Goal: Task Accomplishment & Management: Complete application form

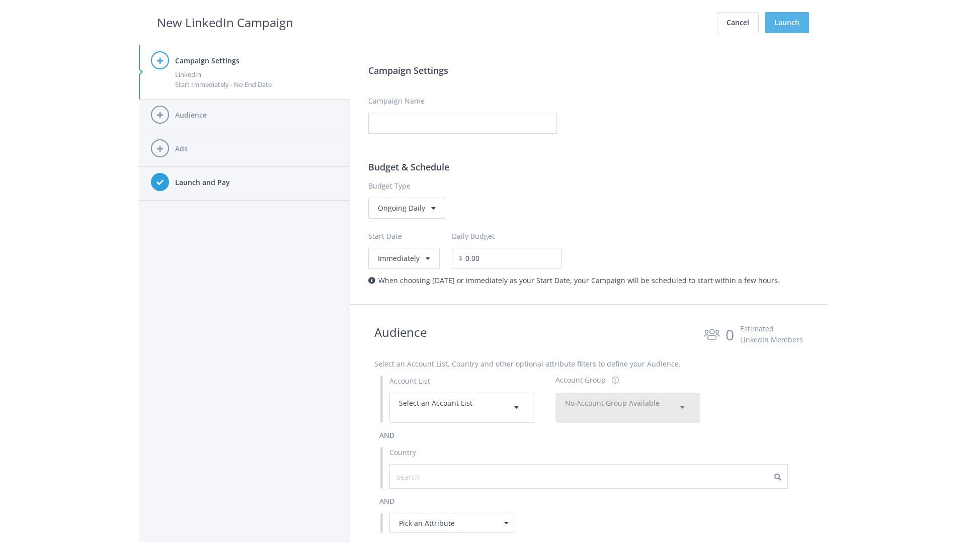
click at [787, 23] on button "Launch" at bounding box center [786, 22] width 44 height 21
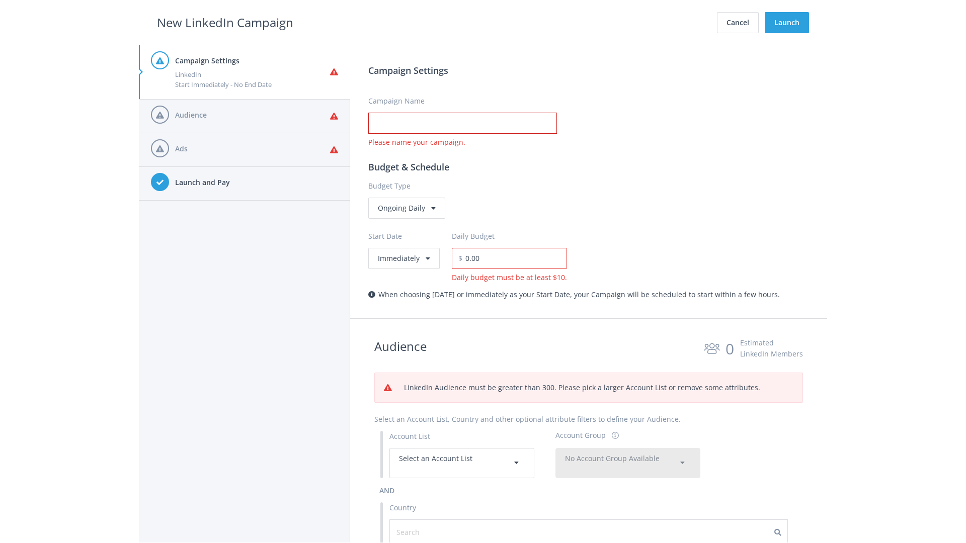
click at [462, 123] on input "Campaign Name" at bounding box center [462, 123] width 189 height 21
click at [225, 22] on h2 "New LinkedIn Campaign" at bounding box center [225, 22] width 136 height 19
type input "Campaign Name"
click at [225, 22] on h2 "New LinkedIn Campaign" at bounding box center [225, 22] width 136 height 19
click at [462, 463] on span "Select an Account List" at bounding box center [435, 459] width 73 height 10
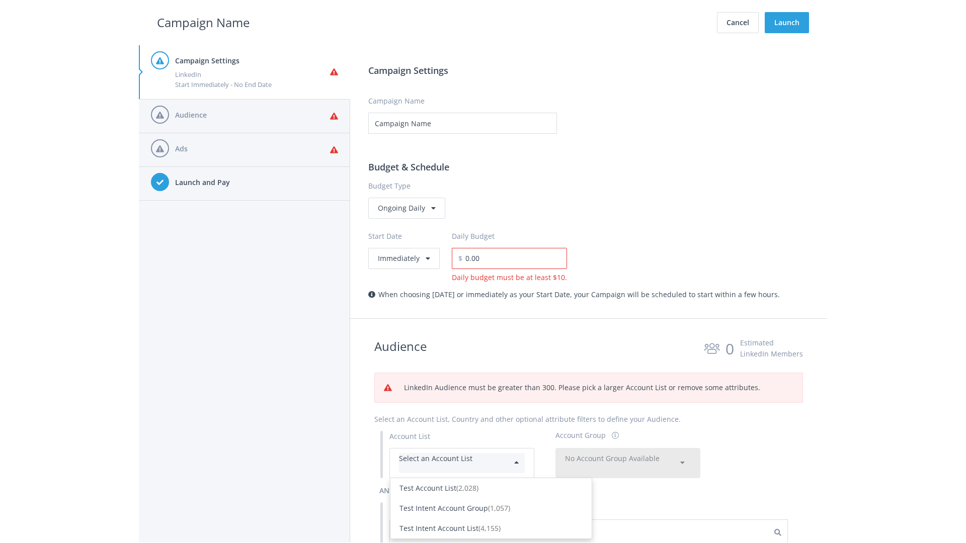
click at [491, 483] on div "Test Account List (2,028)" at bounding box center [490, 488] width 183 height 11
click at [628, 454] on span "No Account Group Available" at bounding box center [612, 459] width 95 height 10
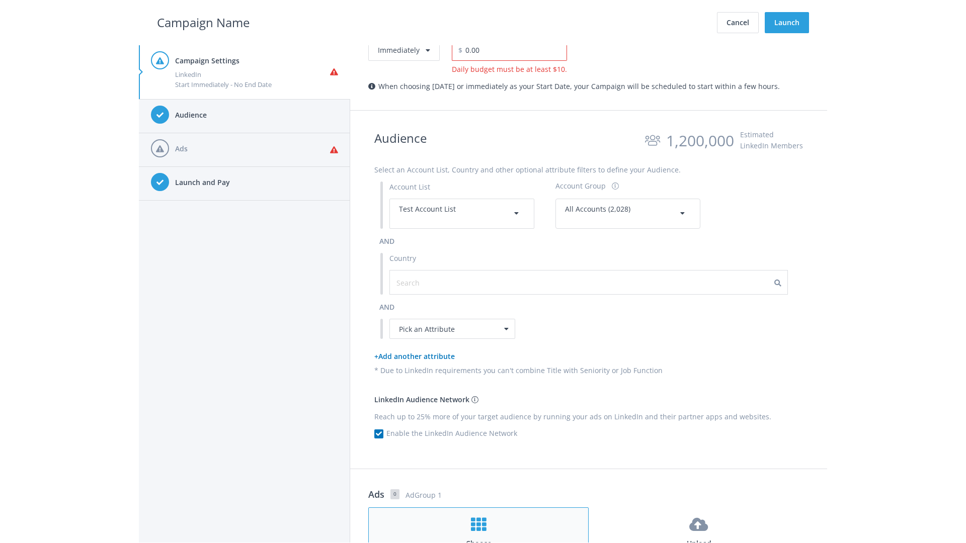
click at [478, 538] on h4 "Choose" at bounding box center [478, 543] width 201 height 11
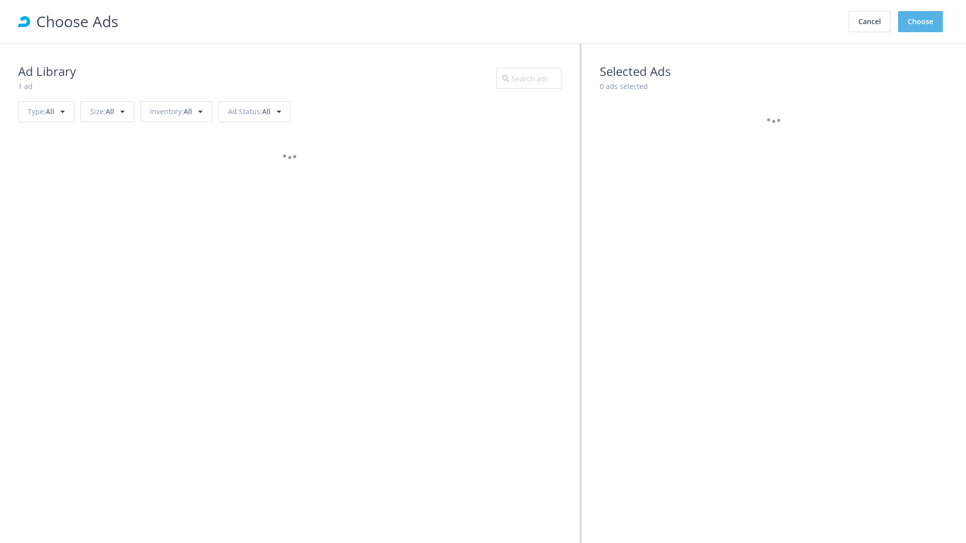
click at [920, 22] on button "Choose" at bounding box center [920, 21] width 45 height 21
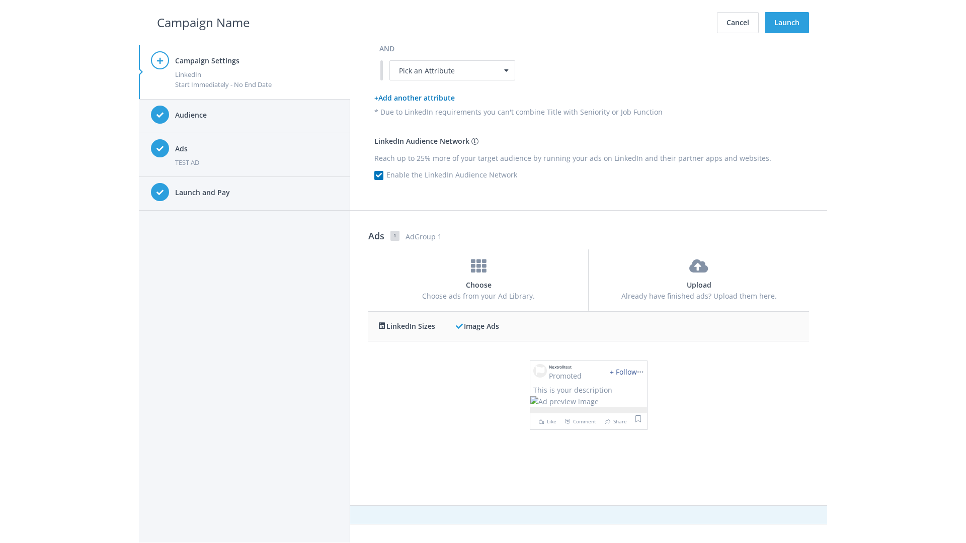
scroll to position [0, 0]
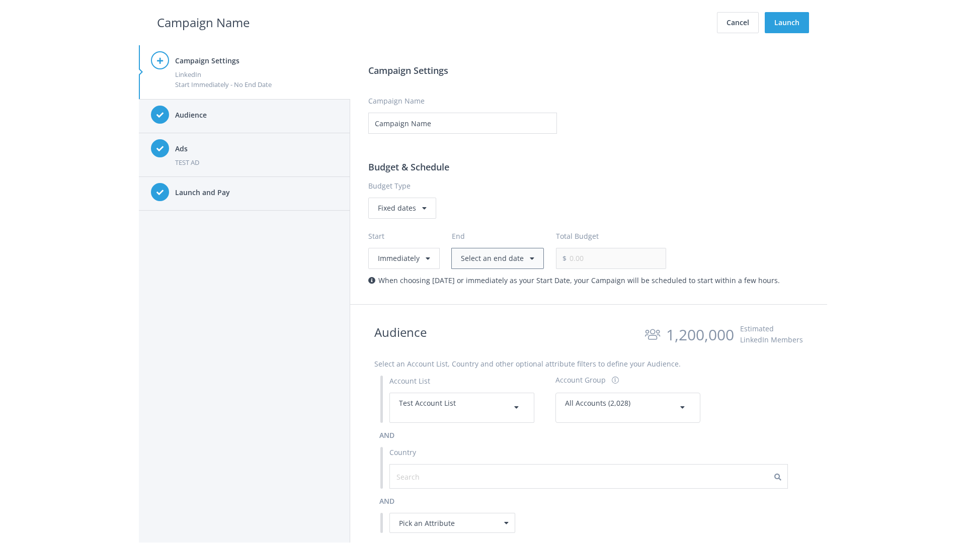
click at [495, 258] on button "Select an end date" at bounding box center [497, 258] width 93 height 21
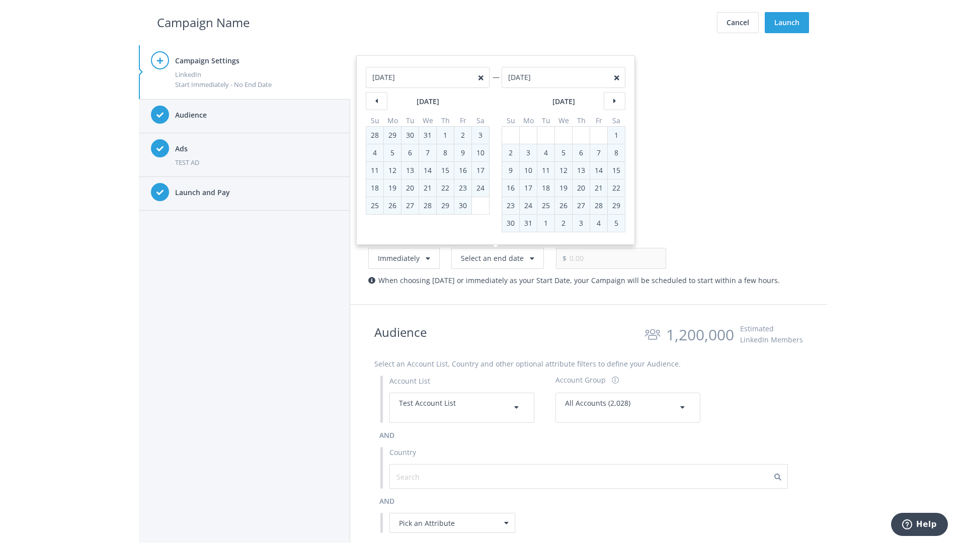
click at [203, 22] on h2 "Campaign Name" at bounding box center [203, 22] width 93 height 19
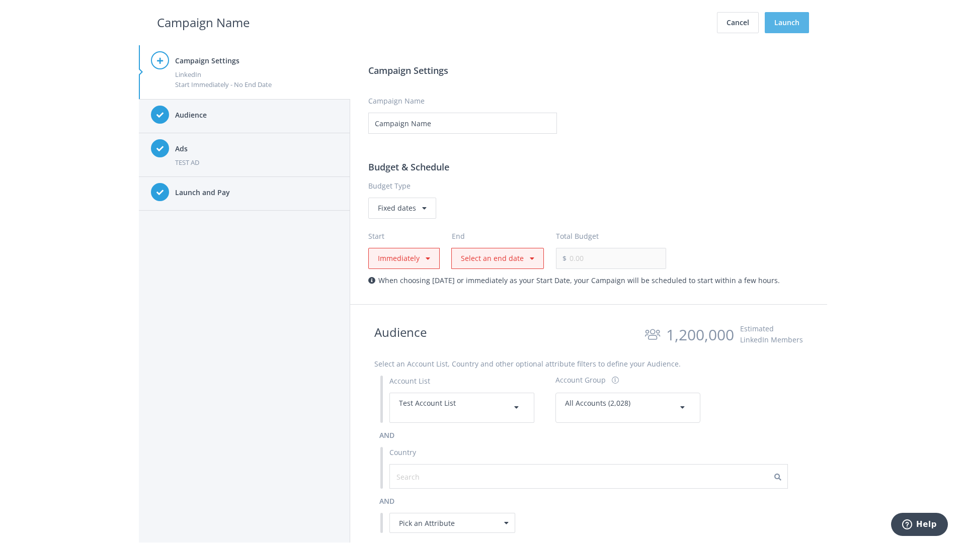
click at [787, 23] on button "Launch" at bounding box center [786, 22] width 44 height 21
